Goal: Task Accomplishment & Management: Complete application form

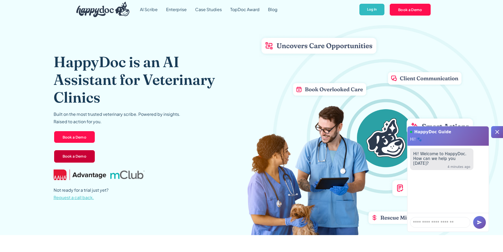
click at [72, 158] on link "Book a Demo" at bounding box center [75, 157] width 42 height 14
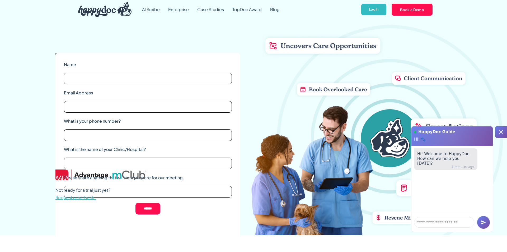
click at [233, 53] on div "Name Email Address What is your phone number? What is the name of your Clinic/H…" at bounding box center [147, 145] width 185 height 185
click at [244, 50] on div "HappyDoc is an AI Assistant for Veterinary Clinics Built on the most trusted ve…" at bounding box center [253, 127] width 396 height 216
click at [245, 92] on div "HappyDoc is an AI Assistant for Veterinary Clinics Built on the most trusted ve…" at bounding box center [253, 127] width 396 height 216
drag, startPoint x: 250, startPoint y: 94, endPoint x: 244, endPoint y: 94, distance: 5.6
click at [250, 94] on div "HappyDoc is an AI Assistant for Veterinary Clinics Built on the most trusted ve…" at bounding box center [253, 127] width 396 height 216
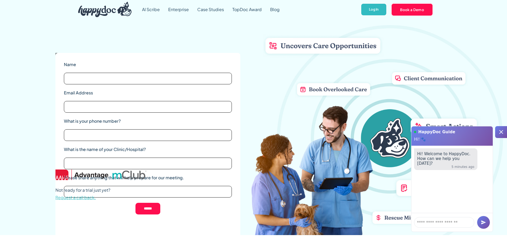
click at [217, 61] on label "Name" at bounding box center [148, 64] width 168 height 6
click at [217, 73] on input "Name" at bounding box center [148, 79] width 168 height 12
click at [181, 53] on div "Name Email Address What is your phone number? What is the name of your Clinic/H…" at bounding box center [147, 145] width 185 height 185
click at [62, 206] on div "Name Email Address What is your phone number? What is the name of your Clinic/H…" at bounding box center [147, 145] width 185 height 185
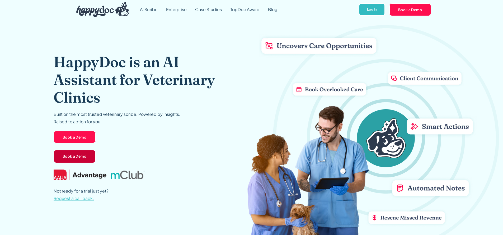
click at [69, 157] on link "Book a Demo" at bounding box center [75, 157] width 42 height 14
click at [71, 156] on link "Book a Demo" at bounding box center [74, 157] width 41 height 14
click at [73, 158] on link "Book a Demo" at bounding box center [75, 157] width 42 height 14
click at [71, 156] on link "Book a Demo" at bounding box center [75, 157] width 42 height 14
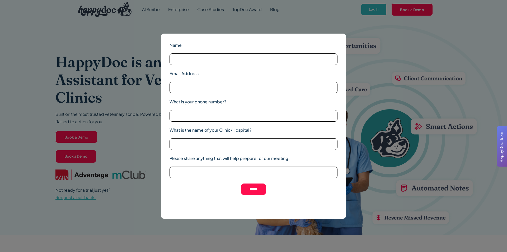
click at [365, 46] on div "Name Email Address What is your phone number? What is the name of your Clinic/H…" at bounding box center [253, 126] width 507 height 252
drag, startPoint x: 382, startPoint y: 65, endPoint x: 381, endPoint y: 84, distance: 18.3
click at [382, 65] on div "Name Email Address What is your phone number? What is the name of your Clinic/H…" at bounding box center [253, 126] width 507 height 252
click at [474, 102] on div "Name Email Address What is your phone number? What is the name of your Clinic/H…" at bounding box center [253, 126] width 507 height 252
click at [369, 50] on div "Name Email Address What is your phone number? What is the name of your Clinic/H…" at bounding box center [253, 126] width 507 height 252
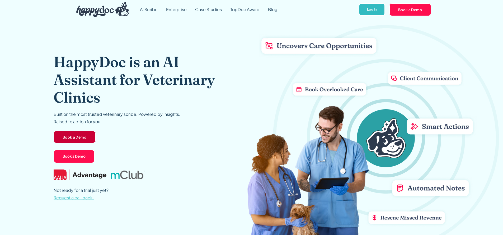
click at [71, 137] on link "Book a Demo" at bounding box center [75, 137] width 42 height 13
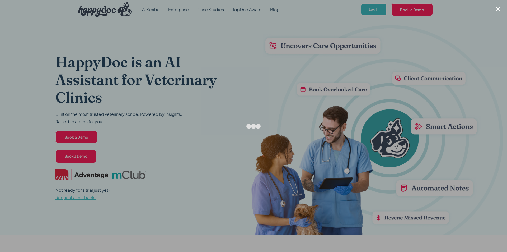
click at [497, 9] on div at bounding box center [498, 9] width 5 height 5
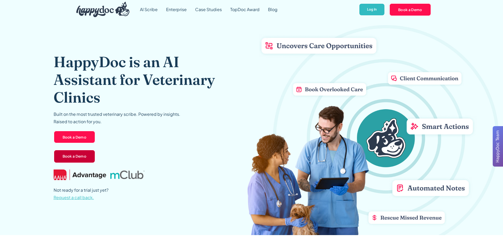
click at [68, 159] on link "Book a Demo" at bounding box center [75, 157] width 42 height 14
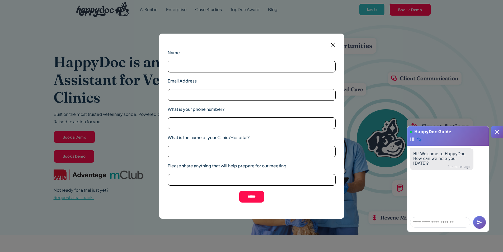
click at [333, 44] on img at bounding box center [333, 44] width 7 height 7
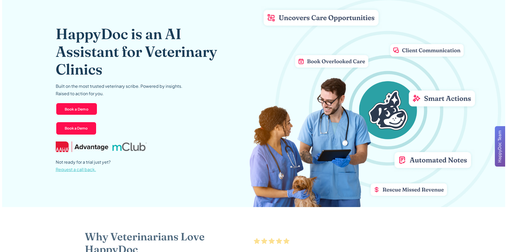
scroll to position [26, 0]
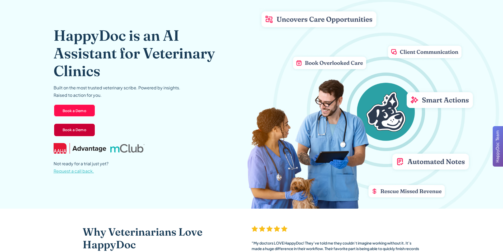
click at [70, 128] on link "Book a Demo" at bounding box center [75, 130] width 42 height 14
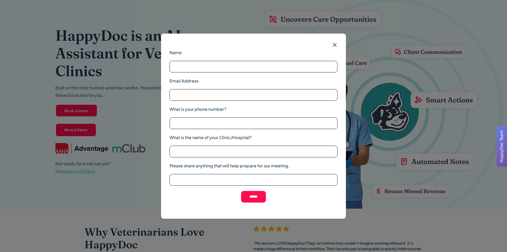
click at [334, 45] on img at bounding box center [335, 44] width 7 height 7
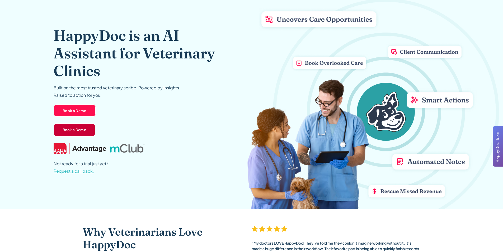
click at [83, 129] on link "Book a Demo" at bounding box center [75, 130] width 42 height 14
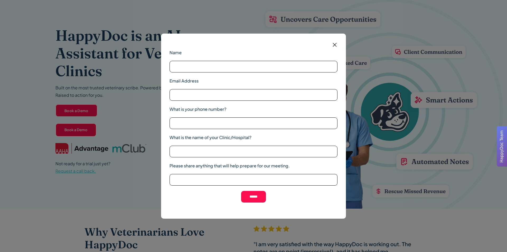
click at [334, 46] on img at bounding box center [335, 44] width 7 height 7
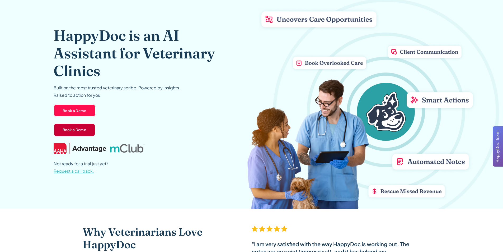
click at [75, 132] on link "Book a Demo" at bounding box center [75, 130] width 42 height 14
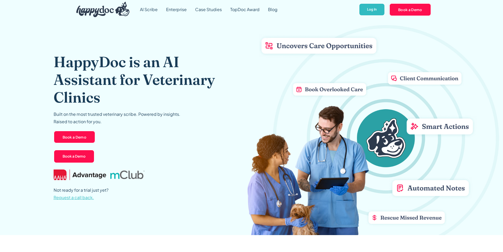
click at [66, 154] on link "Book a Demo" at bounding box center [74, 157] width 41 height 14
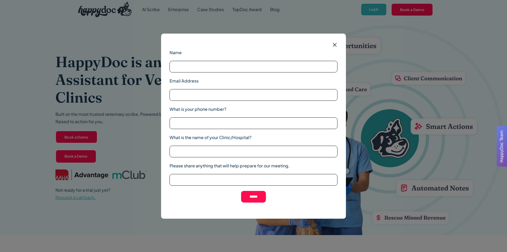
click at [335, 44] on img at bounding box center [335, 44] width 7 height 7
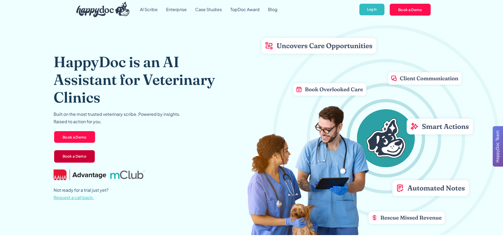
click at [65, 156] on link "Book a Demo" at bounding box center [75, 157] width 42 height 14
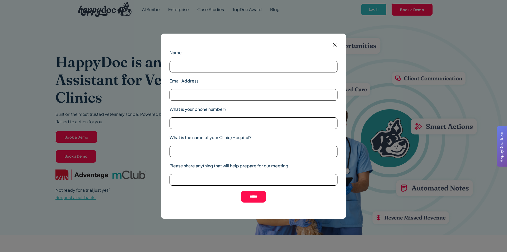
click at [334, 46] on img at bounding box center [335, 44] width 7 height 7
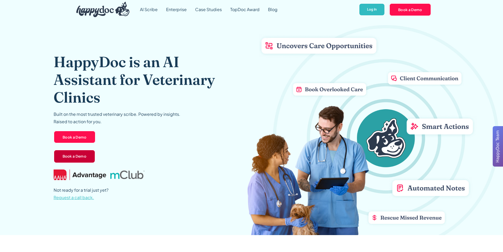
click at [74, 159] on link "Book a Demo" at bounding box center [75, 157] width 42 height 14
click at [60, 158] on link "Book a Demo" at bounding box center [75, 157] width 42 height 14
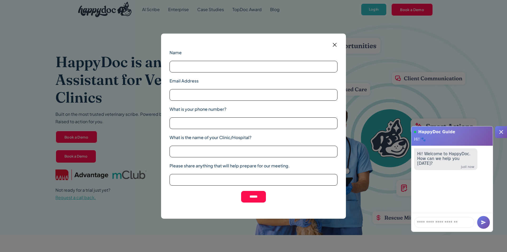
click at [334, 45] on img at bounding box center [335, 44] width 7 height 7
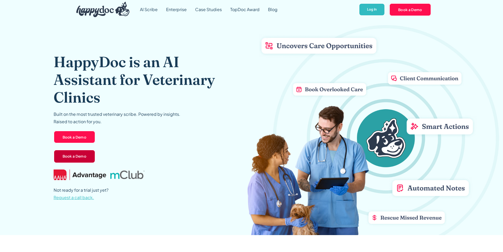
click at [82, 154] on link "Book a Demo" at bounding box center [75, 157] width 42 height 14
click at [72, 157] on link "Book a Demo" at bounding box center [75, 157] width 42 height 14
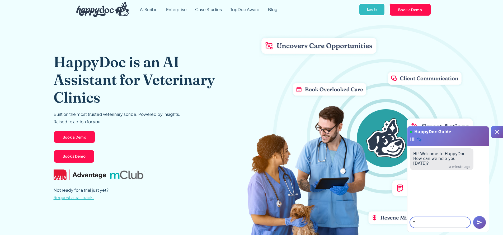
type textarea "*"
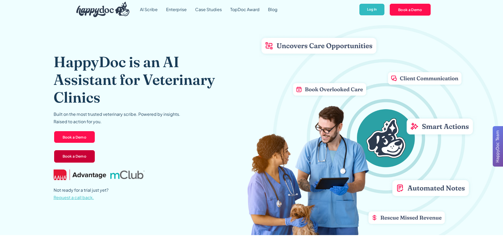
click at [82, 160] on link "Book a Demo" at bounding box center [75, 157] width 42 height 14
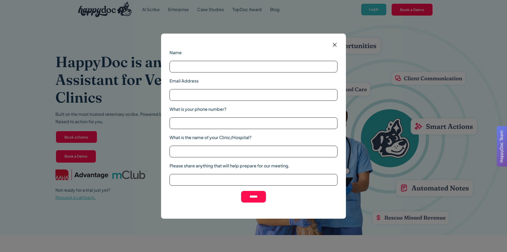
click at [177, 67] on input "Name" at bounding box center [254, 67] width 168 height 12
click at [208, 68] on input "Name" at bounding box center [254, 67] width 168 height 12
type input "*"
type input "****"
click at [205, 91] on input "Email Address" at bounding box center [254, 95] width 168 height 12
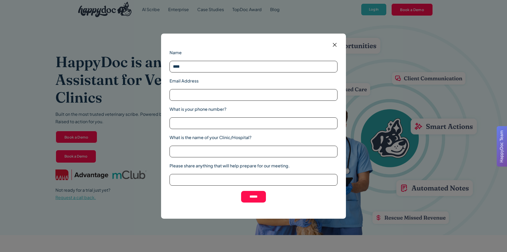
type input "*"
type input "**********"
click at [212, 124] on input "What is your phone number?" at bounding box center [254, 123] width 168 height 12
type input "******"
click at [196, 151] on input "What is the name of your Clinic/Hospital?" at bounding box center [254, 152] width 168 height 12
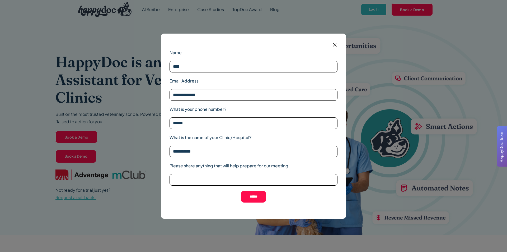
type input "**********"
click at [210, 180] on input "Please share anything that will help prepare for our meeting." at bounding box center [254, 180] width 168 height 12
type input "******"
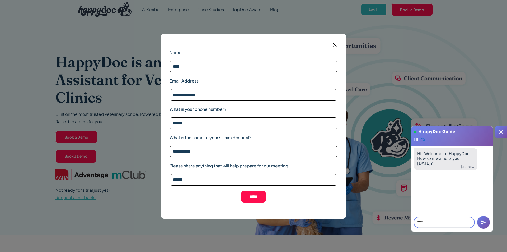
type textarea "***"
click at [214, 179] on input "******" at bounding box center [254, 180] width 168 height 12
type input "**********"
drag, startPoint x: 430, startPoint y: 221, endPoint x: 416, endPoint y: 221, distance: 14.3
click at [416, 221] on textarea "***" at bounding box center [444, 222] width 60 height 11
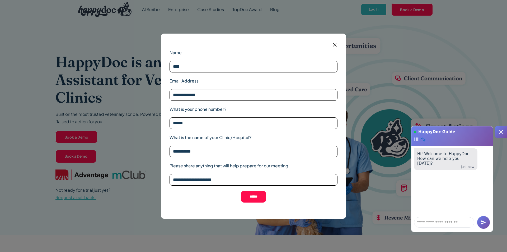
click at [257, 196] on input "******" at bounding box center [253, 197] width 25 height 12
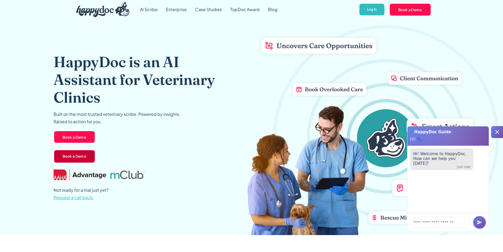
click at [74, 157] on link "Book a Demo" at bounding box center [75, 157] width 42 height 14
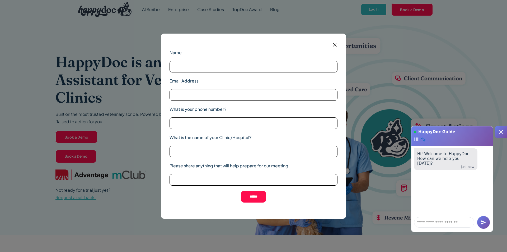
click at [187, 67] on input "Name" at bounding box center [254, 67] width 168 height 12
click at [187, 70] on input "Name" at bounding box center [254, 67] width 168 height 12
click at [197, 66] on input "Name" at bounding box center [254, 67] width 168 height 12
click at [336, 45] on img at bounding box center [335, 44] width 7 height 7
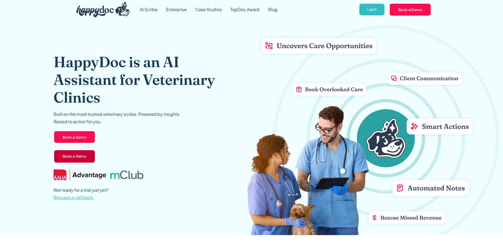
click at [76, 156] on link "Book a Demo" at bounding box center [75, 157] width 42 height 14
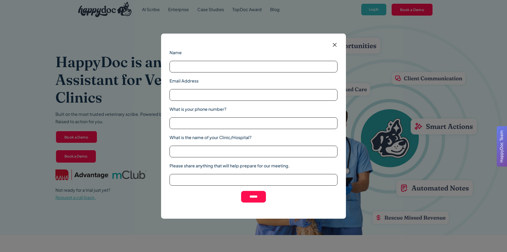
click at [187, 64] on input "Name" at bounding box center [254, 67] width 168 height 12
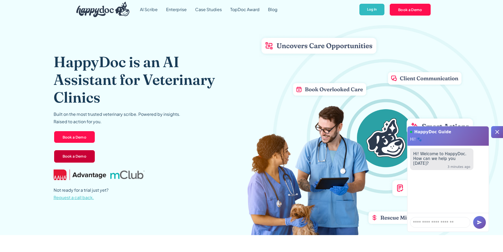
click at [70, 159] on link "Book a Demo" at bounding box center [75, 157] width 42 height 14
